Goal: Participate in discussion: Engage in conversation with other users on a specific topic

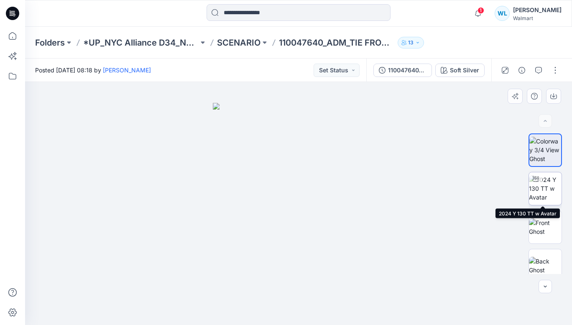
click at [539, 191] on img at bounding box center [545, 188] width 33 height 26
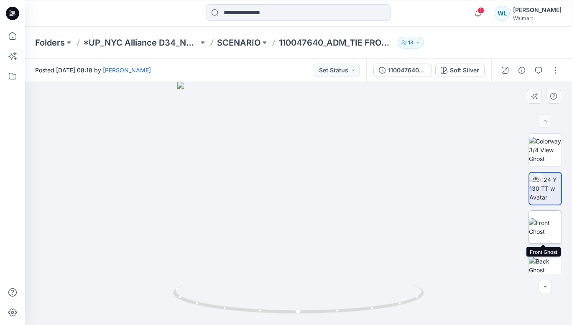
click at [545, 228] on img at bounding box center [545, 227] width 33 height 18
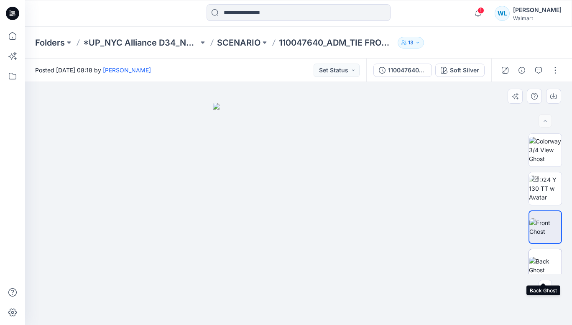
click at [543, 258] on img at bounding box center [545, 266] width 33 height 18
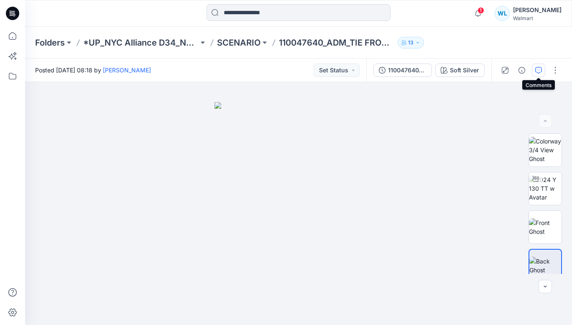
click at [541, 73] on icon "button" at bounding box center [538, 70] width 7 height 7
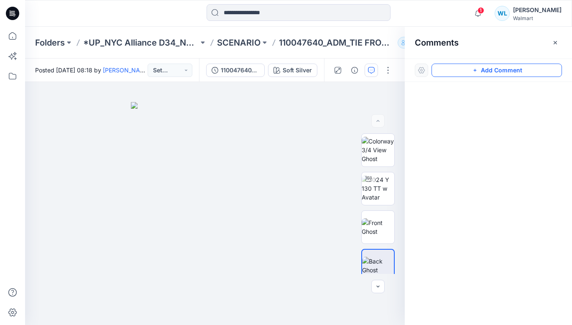
click at [502, 69] on button "Add Comment" at bounding box center [497, 70] width 131 height 13
click at [483, 74] on button "Click on the style to leave a comment" at bounding box center [497, 70] width 131 height 13
click at [229, 166] on div "1" at bounding box center [215, 203] width 380 height 243
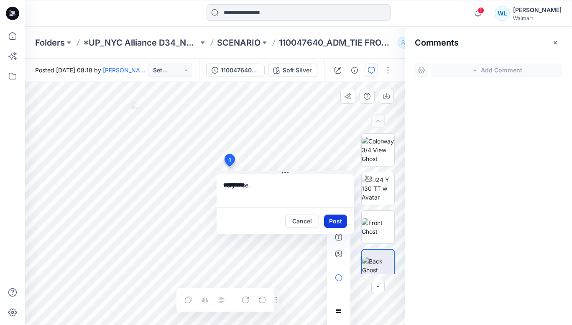
type textarea "**********"
click at [334, 223] on button "Post" at bounding box center [335, 221] width 23 height 13
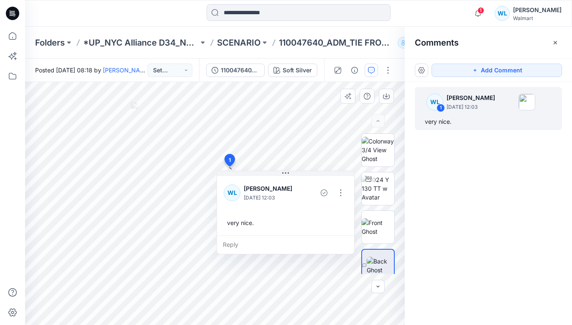
click at [522, 203] on div "WL 1 [PERSON_NAME] [DATE] 12:03 very nice." at bounding box center [488, 188] width 167 height 212
click at [486, 14] on icon "button" at bounding box center [478, 13] width 16 height 17
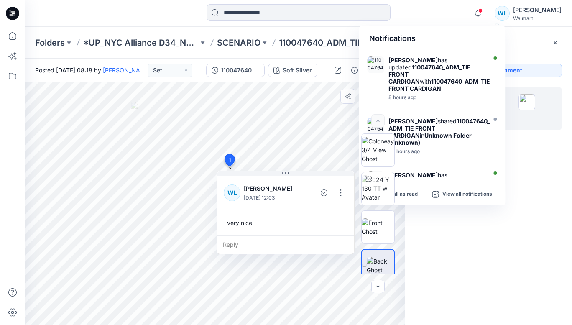
click at [487, 247] on div "WL 1 [PERSON_NAME] [DATE] 12:03 very nice." at bounding box center [488, 188] width 167 height 212
